Goal: Task Accomplishment & Management: Use online tool/utility

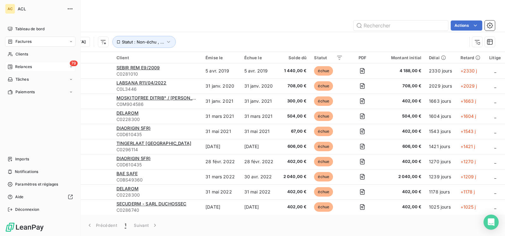
click at [70, 65] on span "79" at bounding box center [74, 64] width 8 height 6
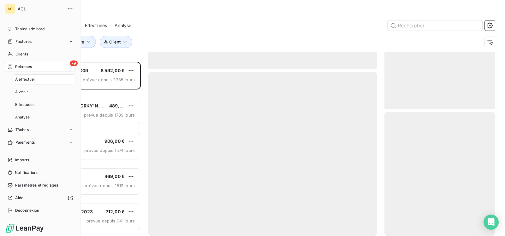
scroll to position [170, 106]
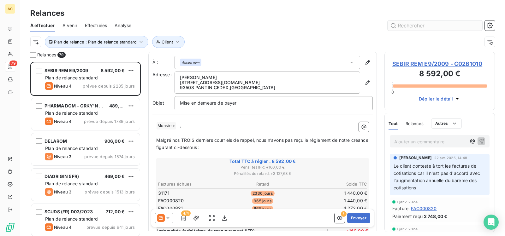
click at [398, 24] on input "text" at bounding box center [434, 25] width 95 height 10
click at [426, 27] on input "text" at bounding box center [434, 25] width 95 height 10
click at [407, 23] on input "text" at bounding box center [434, 25] width 95 height 10
click at [421, 27] on input "text" at bounding box center [434, 25] width 95 height 10
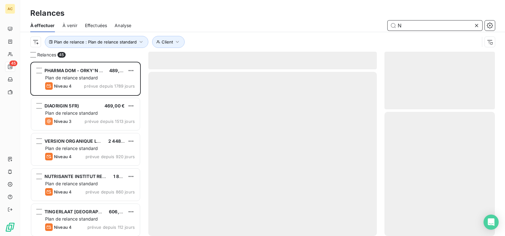
scroll to position [170, 106]
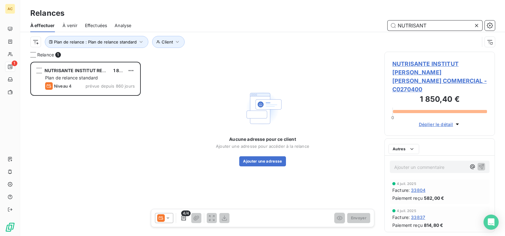
scroll to position [170, 106]
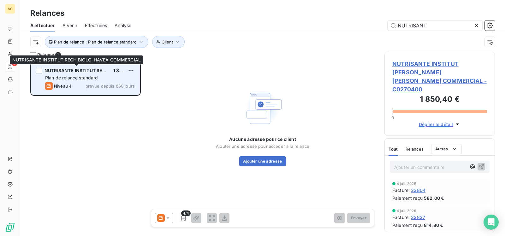
click at [83, 70] on span "NUTRISANTE INSTITUT RECH BIOLO-HAVEA COMMERCIAL" at bounding box center [108, 70] width 129 height 5
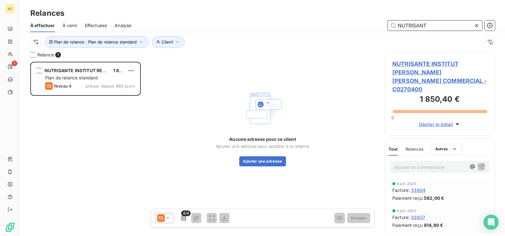
click at [429, 27] on input "NUTRISANT" at bounding box center [434, 25] width 95 height 10
click at [439, 28] on input "NUTRISANTE" at bounding box center [434, 25] width 95 height 10
type input "N"
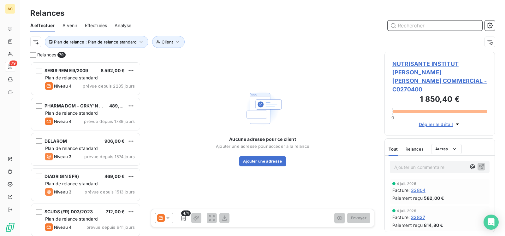
click at [434, 26] on input "text" at bounding box center [434, 25] width 95 height 10
drag, startPoint x: 417, startPoint y: 25, endPoint x: 402, endPoint y: 32, distance: 16.4
click at [417, 25] on input "text" at bounding box center [434, 25] width 95 height 10
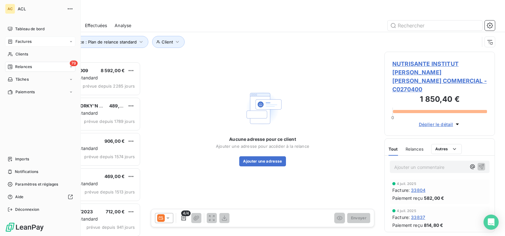
click at [71, 42] on icon at bounding box center [71, 42] width 4 height 4
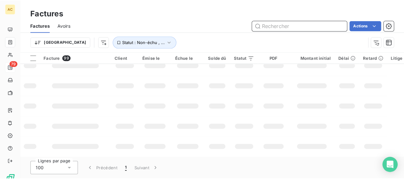
scroll to position [208, 0]
